Goal: Task Accomplishment & Management: Manage account settings

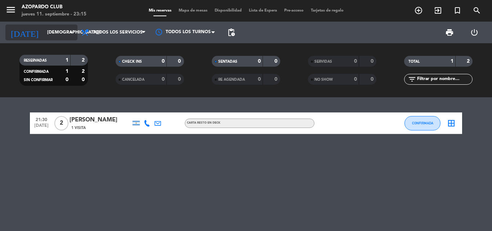
click at [54, 36] on input "[DEMOGRAPHIC_DATA][DATE]" at bounding box center [74, 32] width 61 height 12
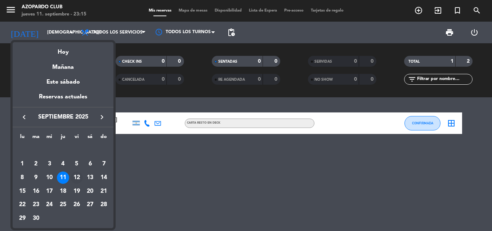
click at [78, 176] on div "12" at bounding box center [77, 177] width 12 height 12
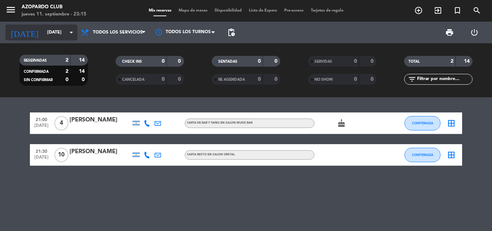
click at [45, 30] on input "[DATE]" at bounding box center [74, 32] width 61 height 12
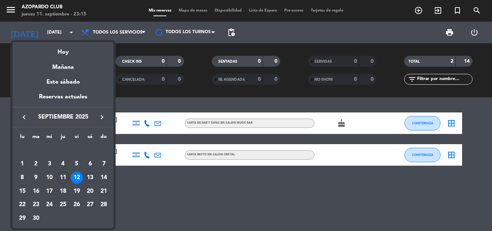
click at [87, 181] on div "13" at bounding box center [90, 177] width 12 height 12
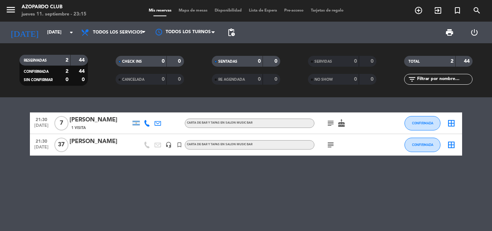
click at [339, 127] on icon "cake" at bounding box center [341, 123] width 9 height 9
click at [113, 163] on div "21:30 [DATE] 7 [PERSON_NAME] 1 Visita CARTA DE BAR Y TAPAS EN SALON MUSIC BAR s…" at bounding box center [246, 164] width 492 height 134
click at [330, 141] on icon "subject" at bounding box center [330, 144] width 9 height 9
click at [330, 126] on icon "subject" at bounding box center [330, 123] width 9 height 9
click at [274, 199] on div "21:30 [DATE] 7 [PERSON_NAME] 1 Visita CARTA DE BAR Y TAPAS EN SALON MUSIC BAR s…" at bounding box center [246, 164] width 492 height 134
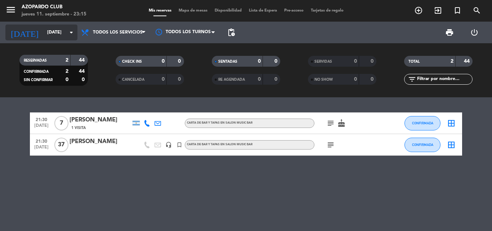
click at [47, 35] on input "[DATE]" at bounding box center [74, 32] width 61 height 12
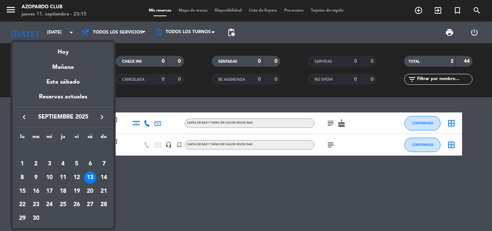
click at [101, 179] on div "14" at bounding box center [104, 177] width 12 height 12
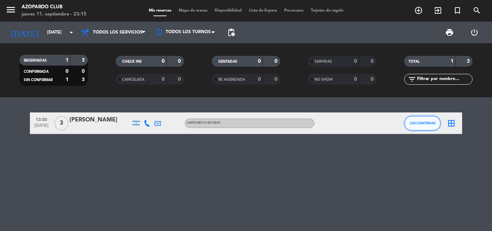
click at [429, 124] on span "SIN CONFIRMAR" at bounding box center [423, 123] width 26 height 4
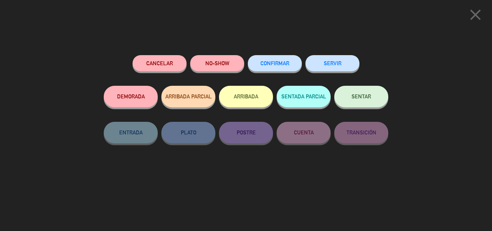
click at [279, 65] on span "CONFIRMAR" at bounding box center [274, 63] width 29 height 6
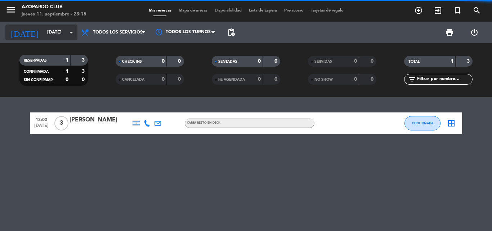
click at [45, 27] on input "[DATE]" at bounding box center [74, 32] width 61 height 12
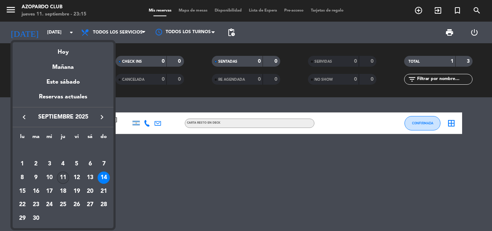
click at [65, 176] on div "11" at bounding box center [63, 177] width 12 height 12
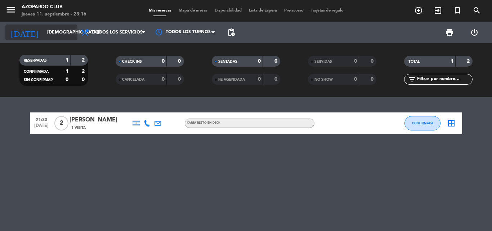
click at [54, 30] on input "[DEMOGRAPHIC_DATA][DATE]" at bounding box center [74, 32] width 61 height 12
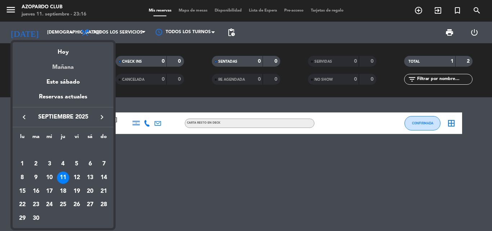
click at [68, 67] on div "Mañana" at bounding box center [63, 64] width 101 height 15
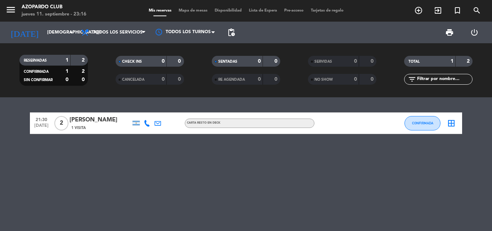
type input "[DATE]"
